Goal: Task Accomplishment & Management: Use online tool/utility

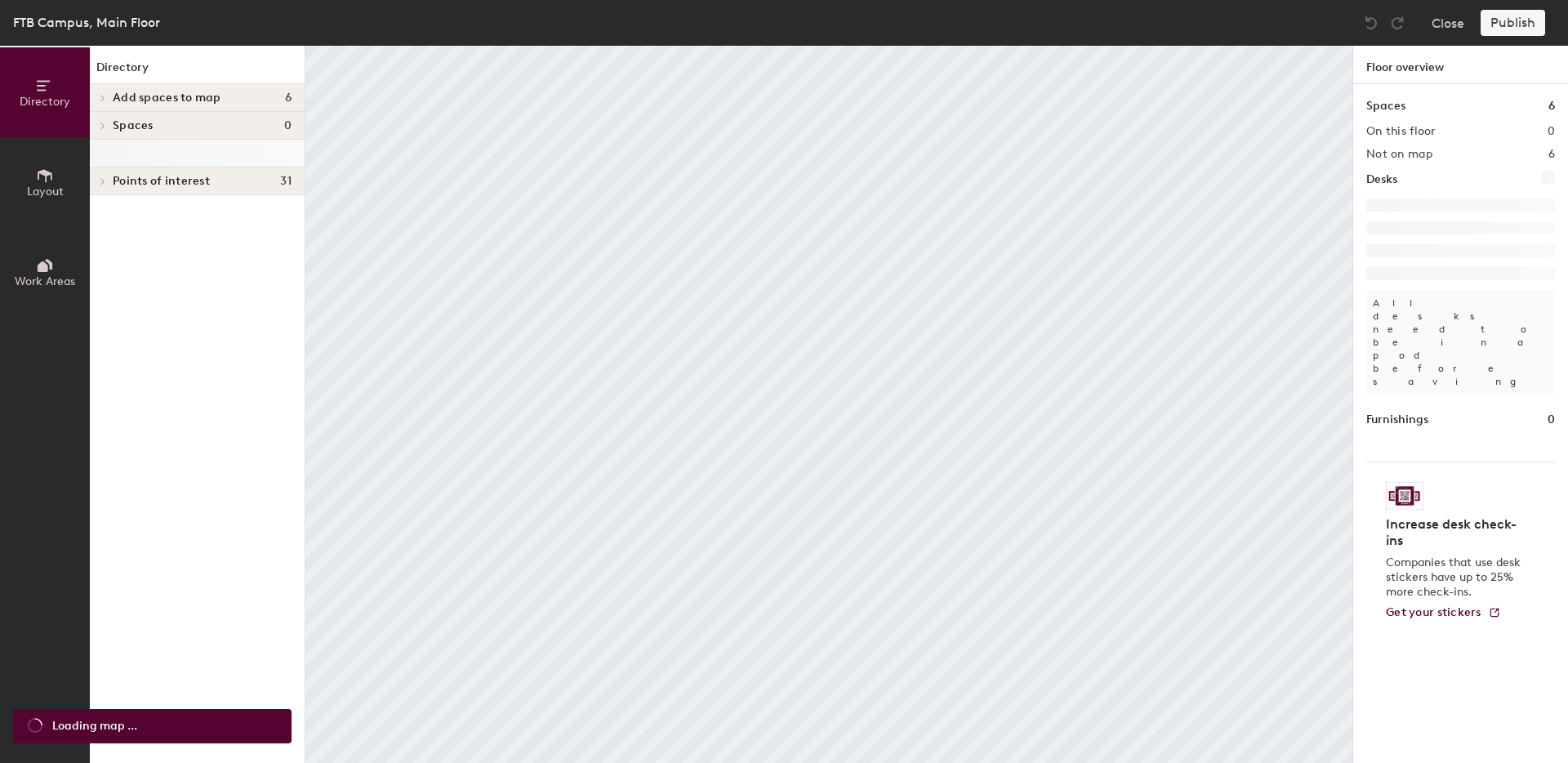
click at [54, 185] on span "Layout" at bounding box center [45, 192] width 37 height 14
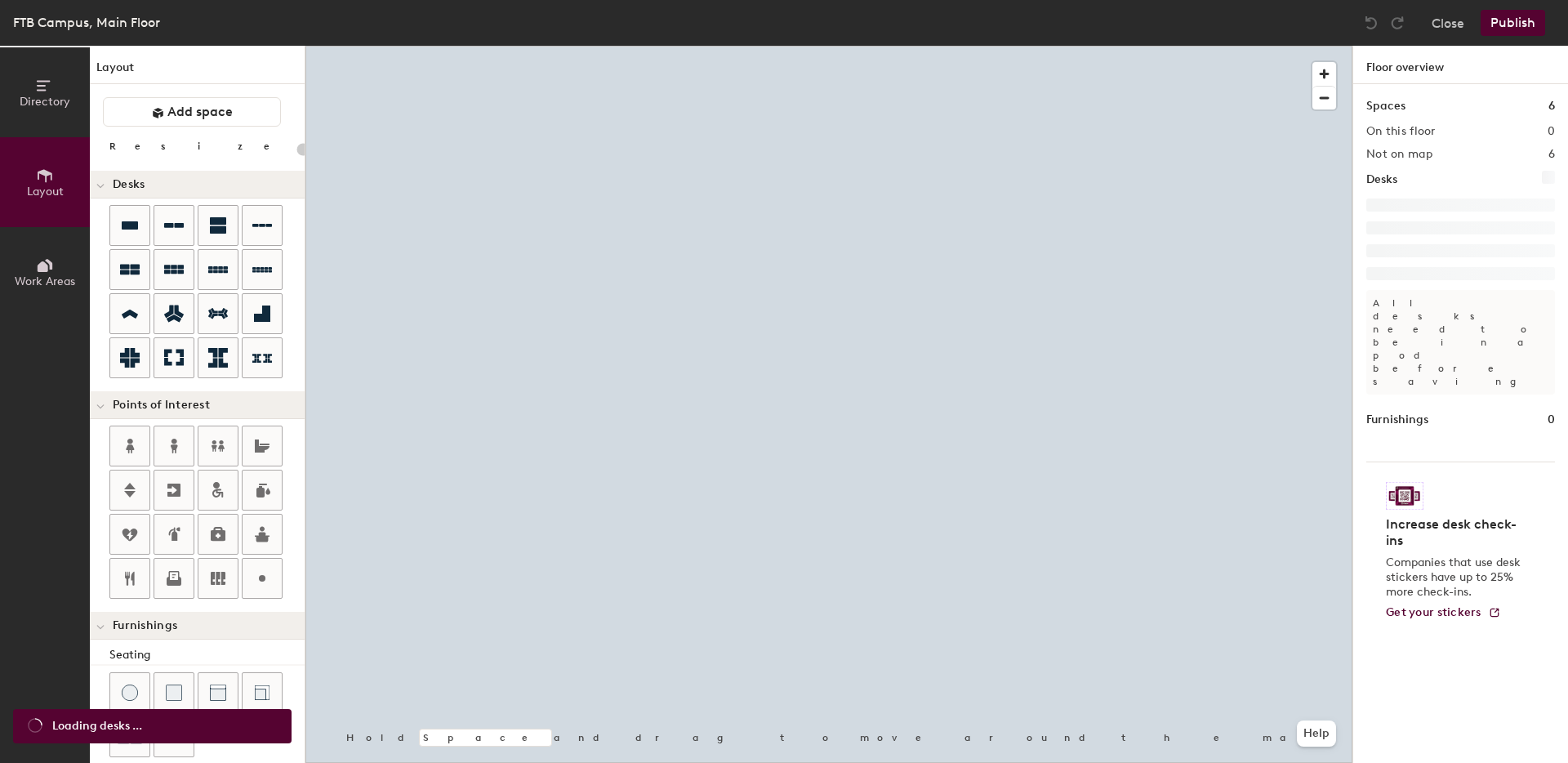
type input "20"
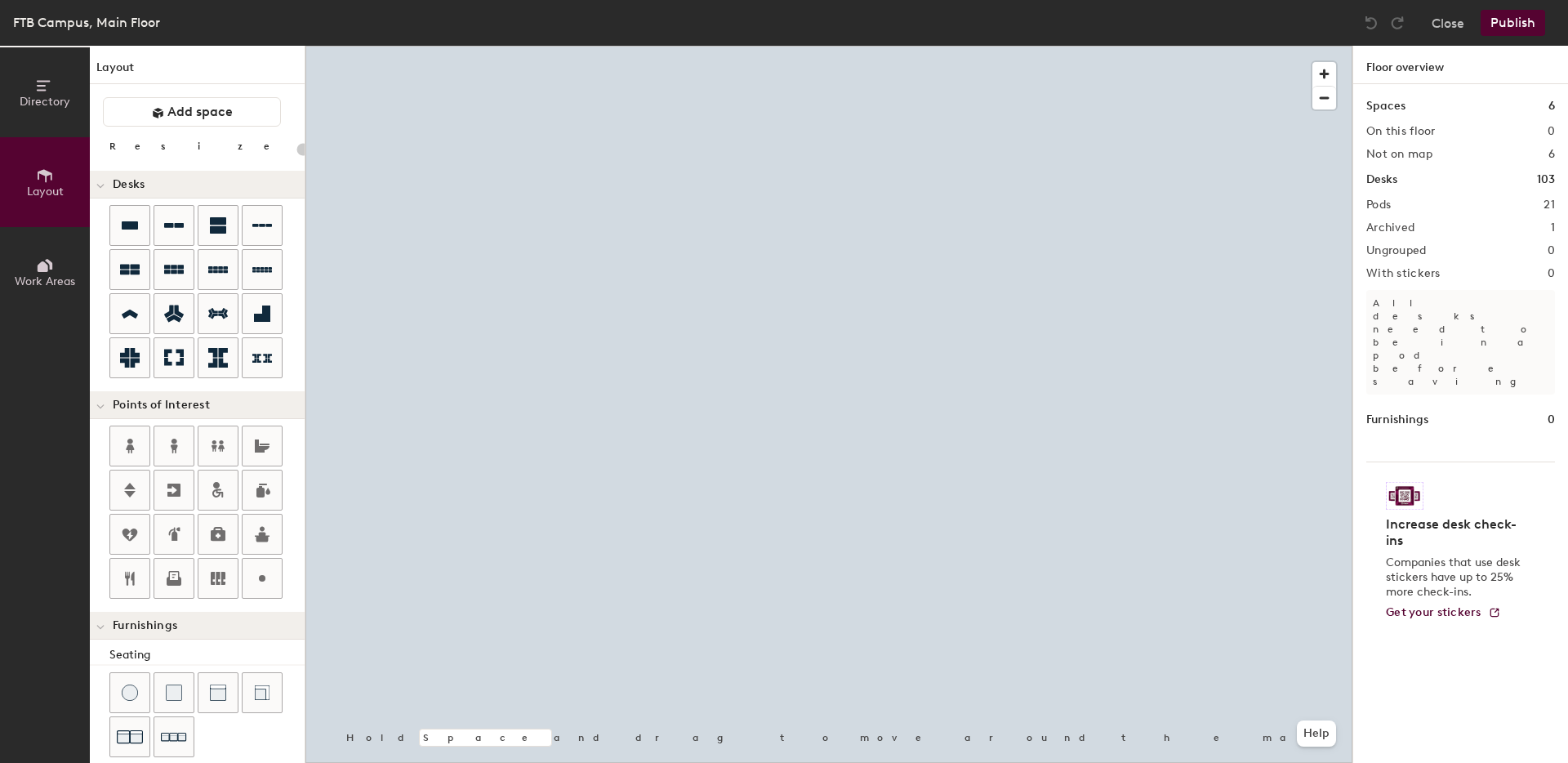
click at [32, 107] on span "Directory" at bounding box center [44, 101] width 50 height 14
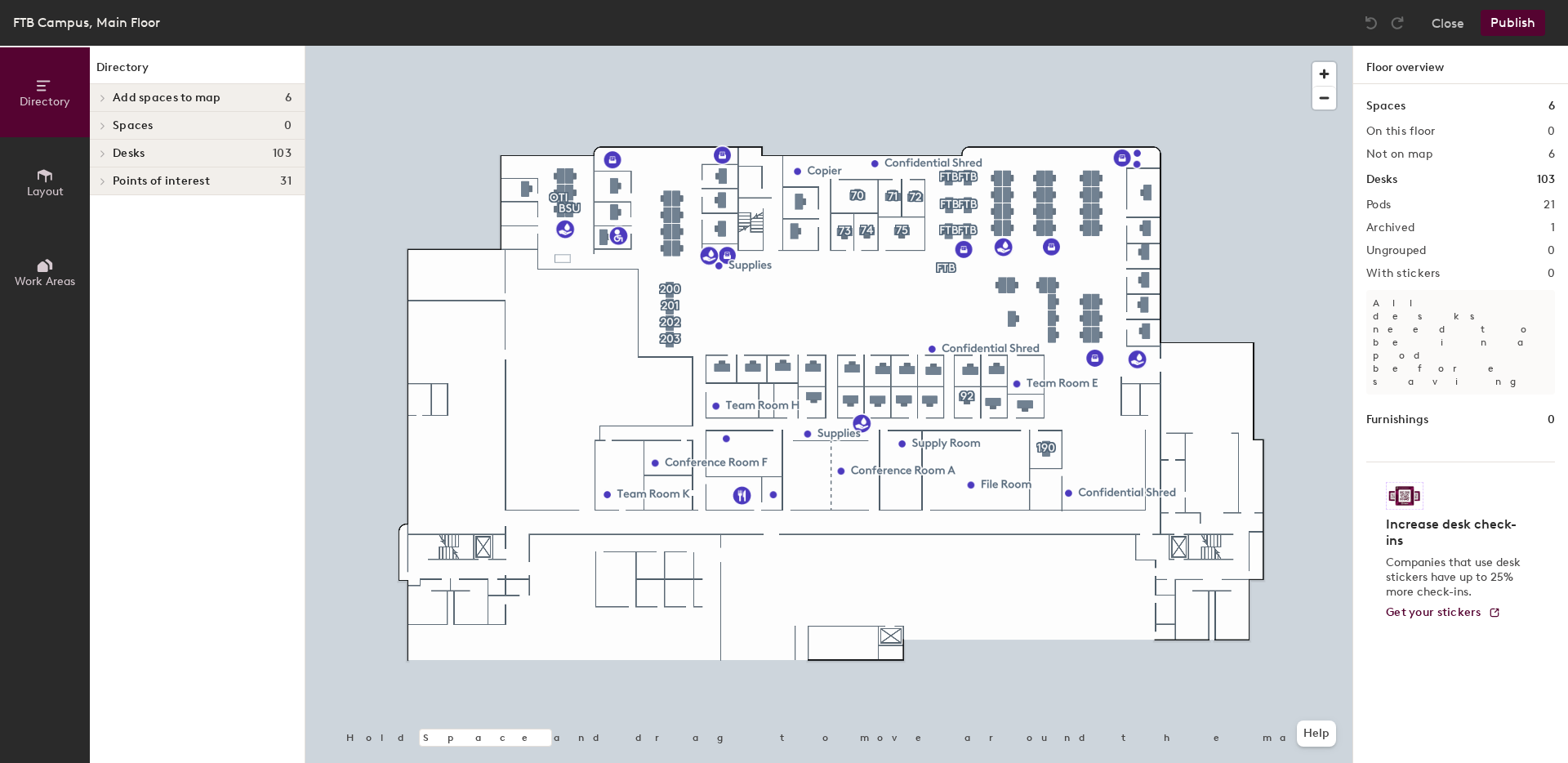
click at [139, 156] on span "Desks" at bounding box center [128, 153] width 31 height 13
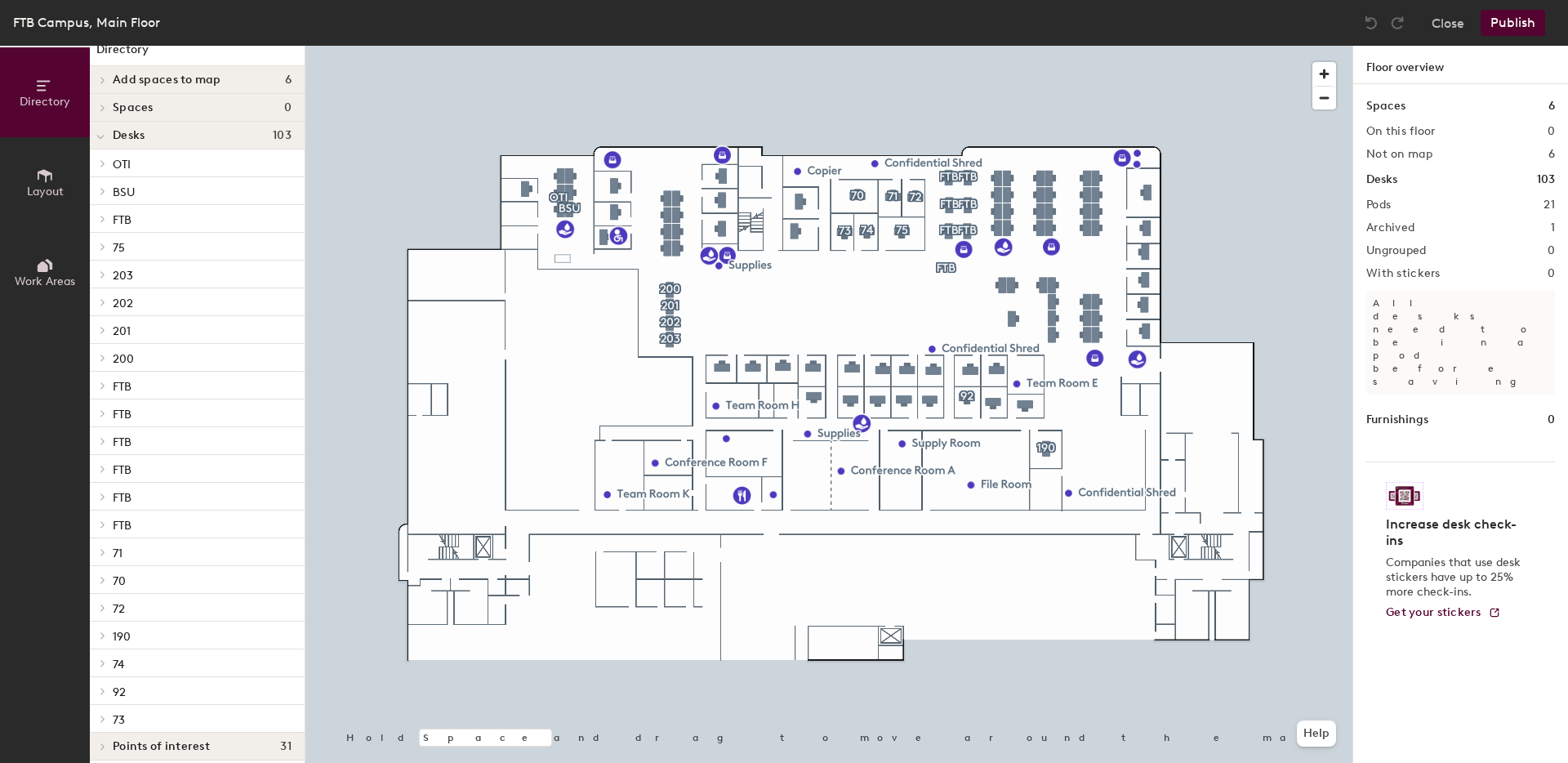
scroll to position [29, 0]
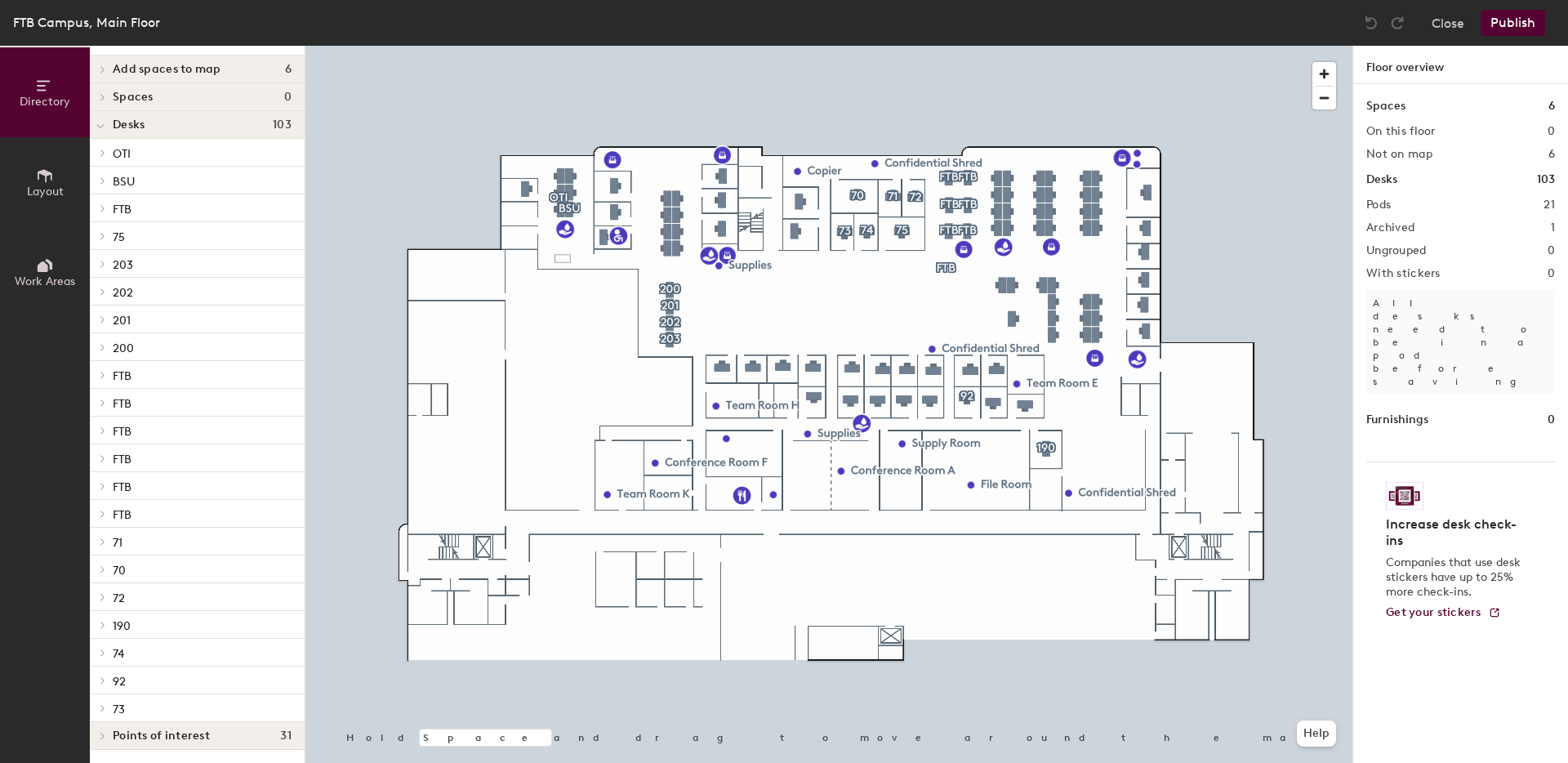
click at [106, 507] on div at bounding box center [100, 513] width 21 height 27
click at [106, 493] on div at bounding box center [100, 485] width 21 height 27
click at [127, 465] on span "FTB" at bounding box center [122, 459] width 19 height 14
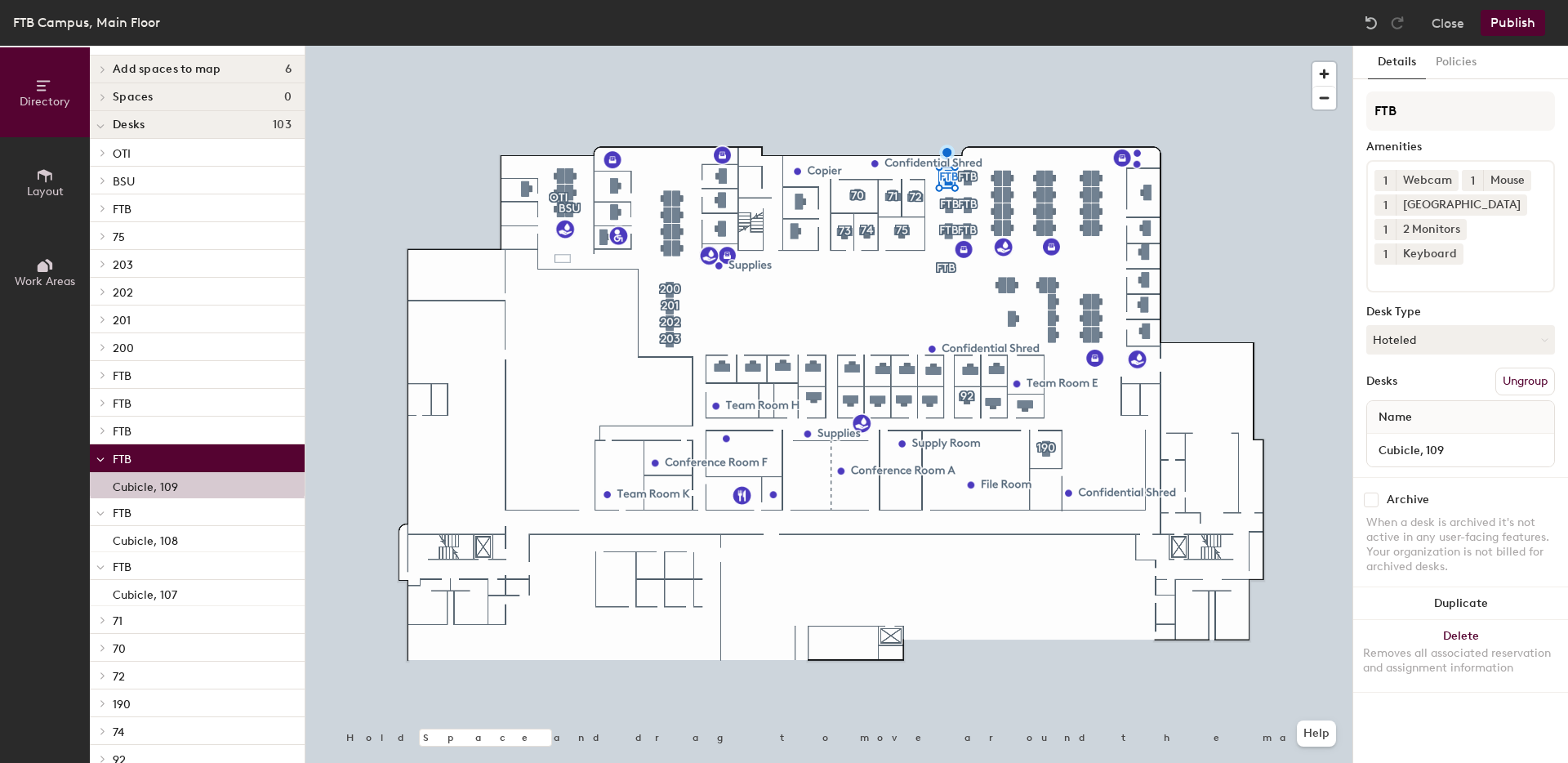
click at [131, 435] on span "FTB" at bounding box center [122, 432] width 19 height 14
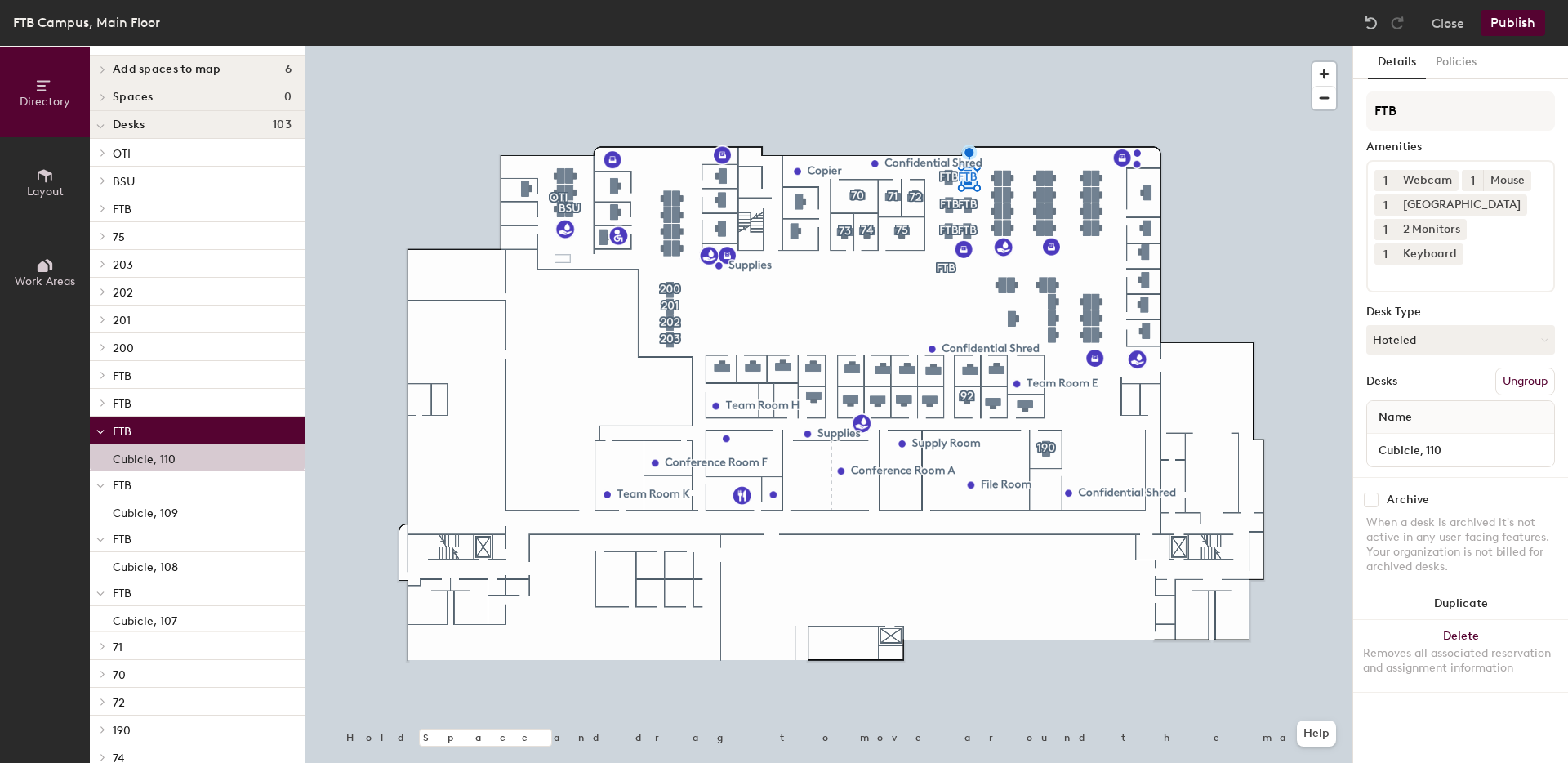
click at [130, 405] on span "FTB" at bounding box center [122, 404] width 19 height 14
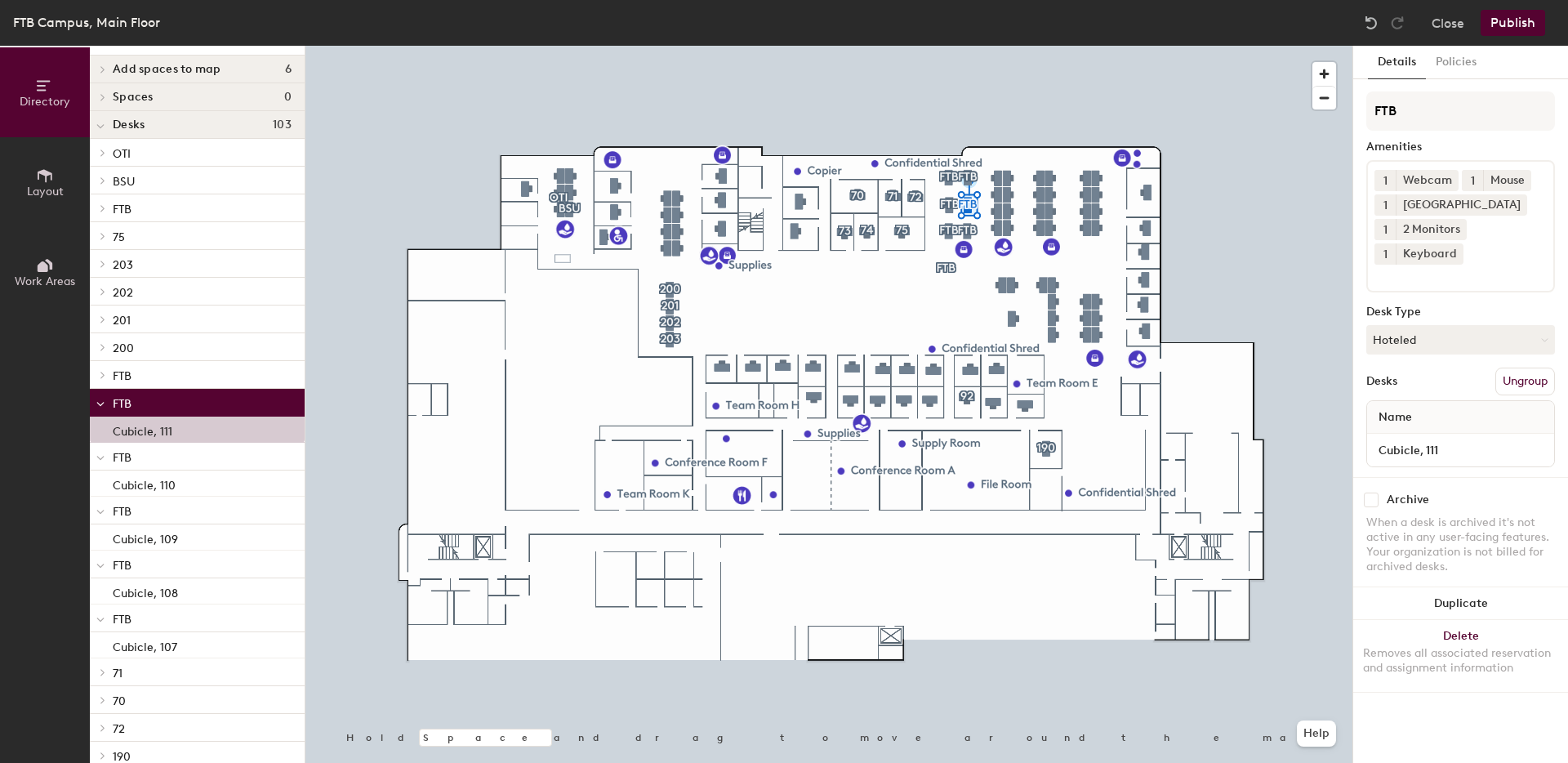
click at [124, 374] on span "FTB" at bounding box center [122, 376] width 19 height 14
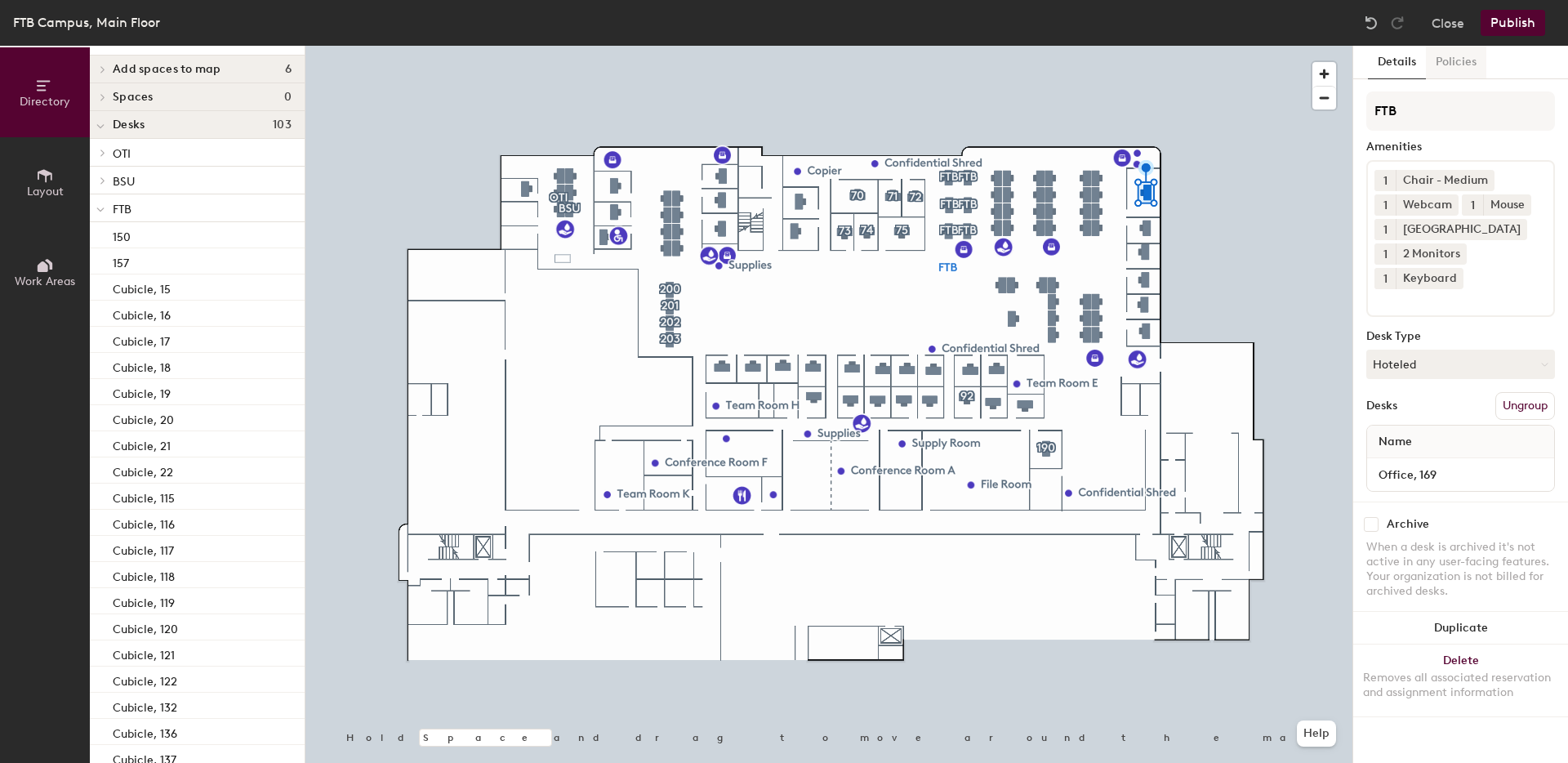
click at [1465, 58] on button "Policies" at bounding box center [1456, 62] width 60 height 33
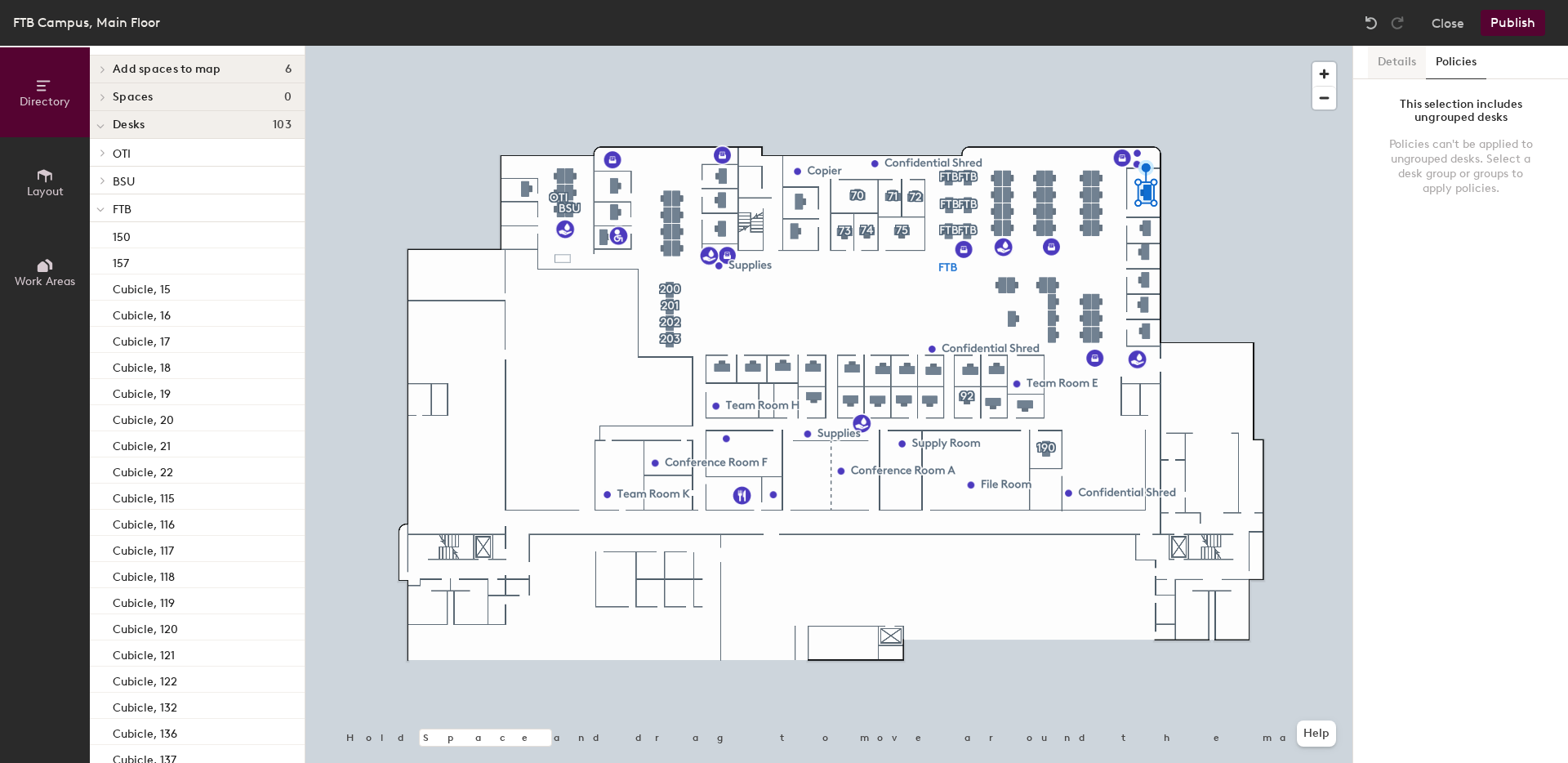
click at [1395, 65] on button "Details" at bounding box center [1397, 62] width 58 height 33
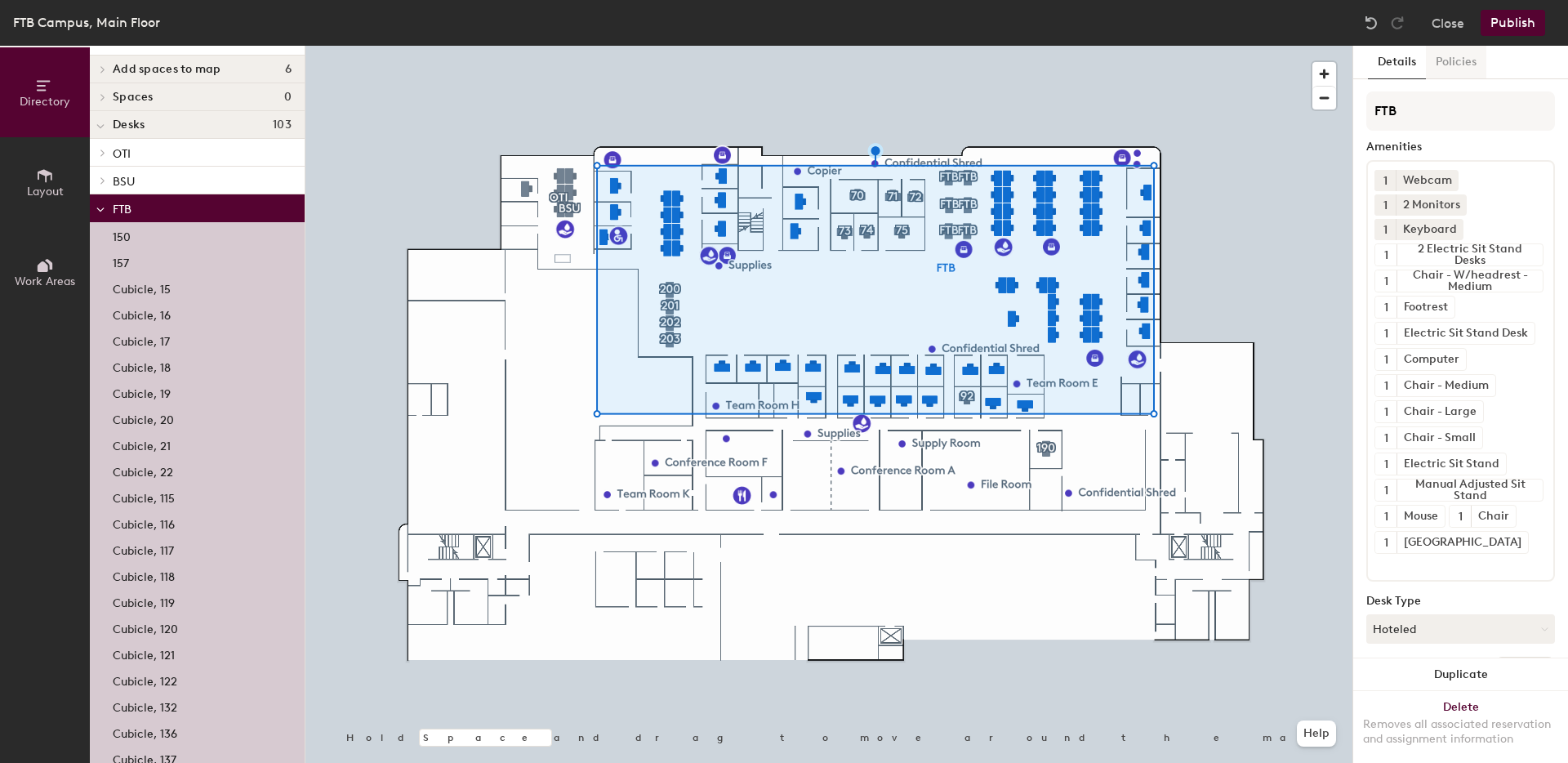
click at [1461, 65] on button "Policies" at bounding box center [1456, 62] width 60 height 33
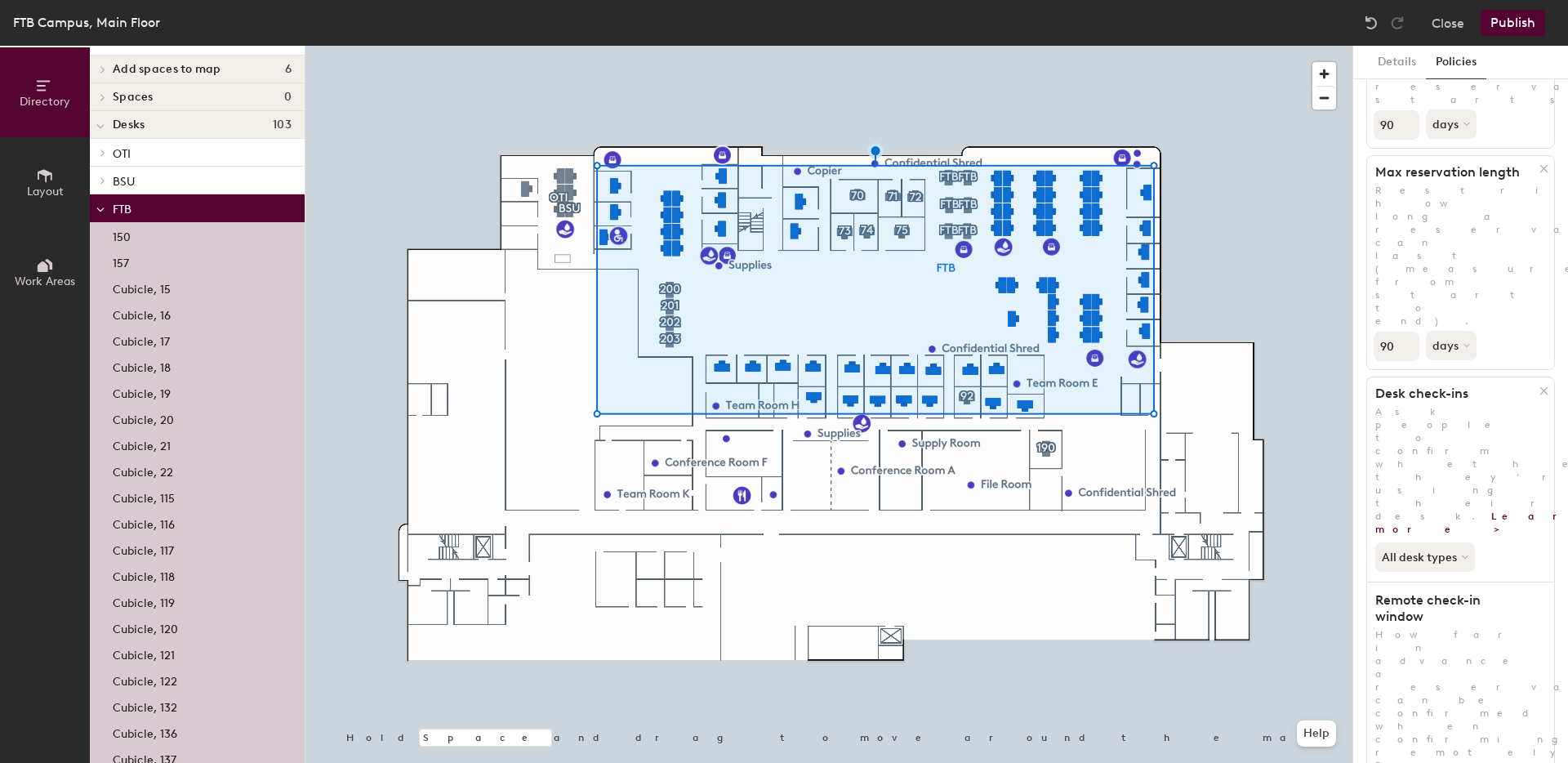
scroll to position [218, 0]
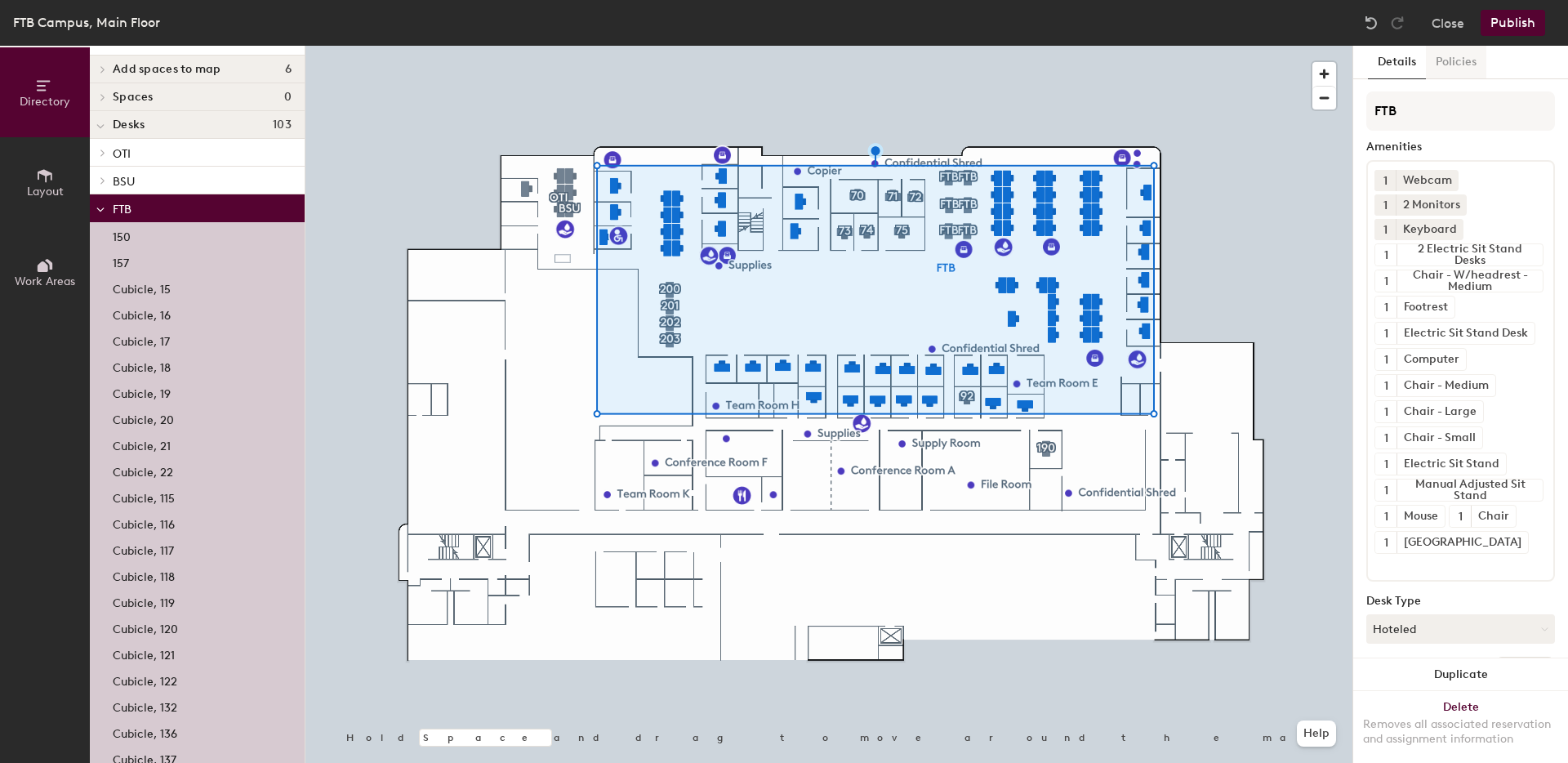
click at [1437, 64] on button "Policies" at bounding box center [1456, 62] width 60 height 33
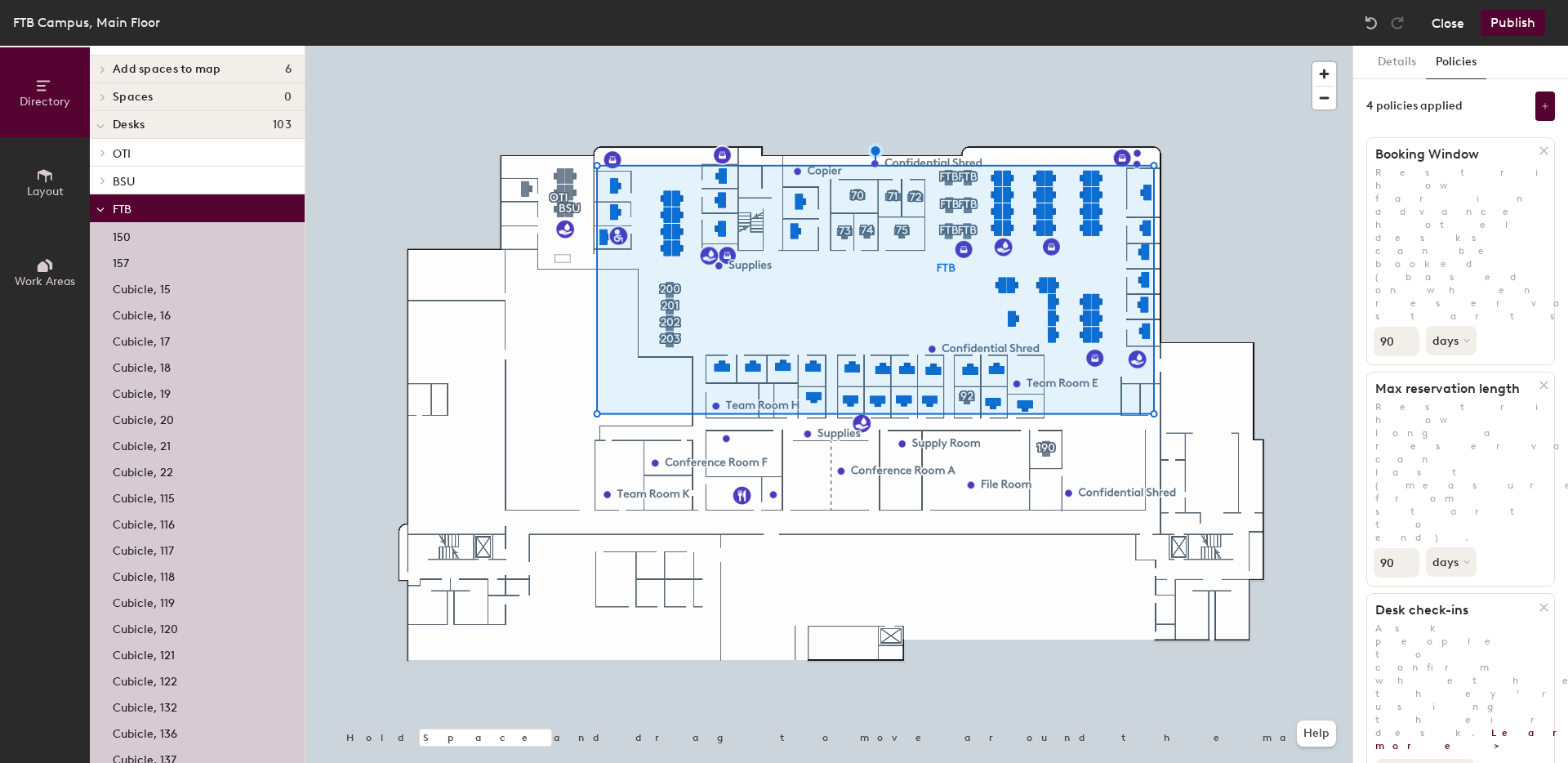
click at [1443, 26] on button "Close" at bounding box center [1447, 23] width 32 height 26
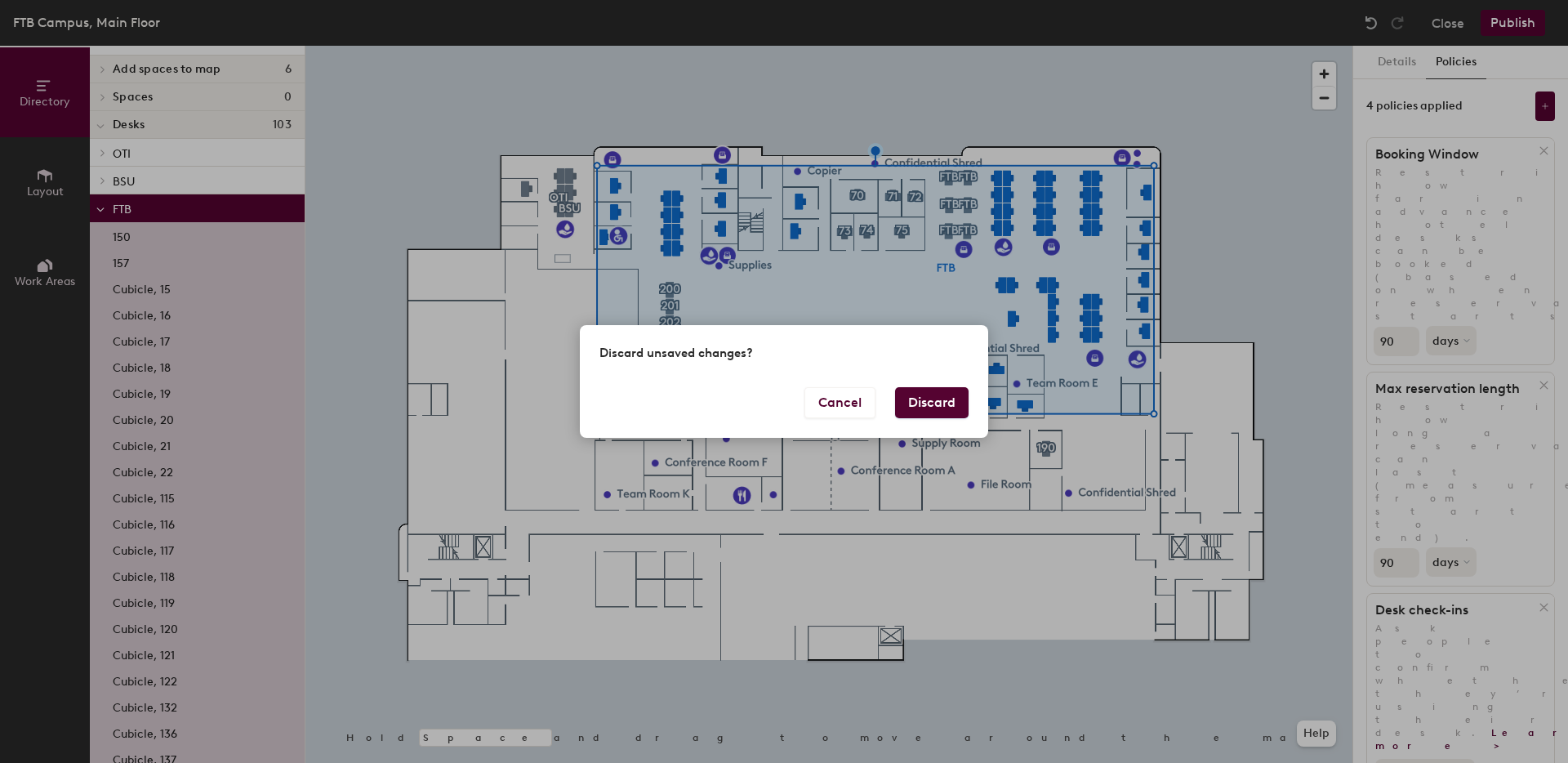
click at [920, 401] on button "Discard" at bounding box center [931, 403] width 73 height 31
